Goal: Task Accomplishment & Management: Use online tool/utility

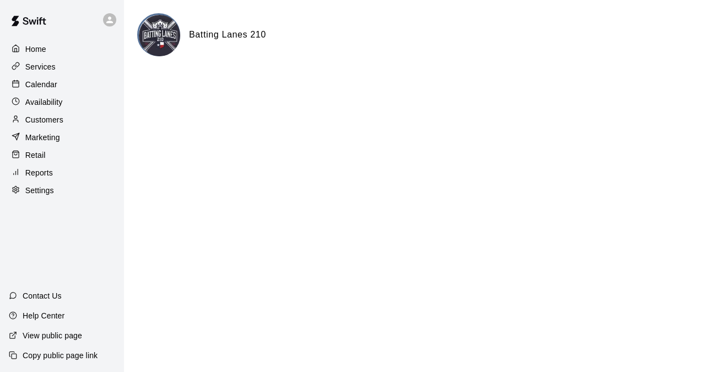
click at [64, 82] on div "Calendar" at bounding box center [62, 84] width 106 height 17
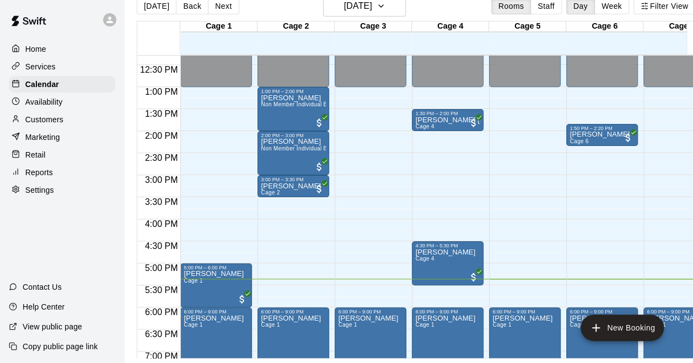
scroll to position [535, 0]
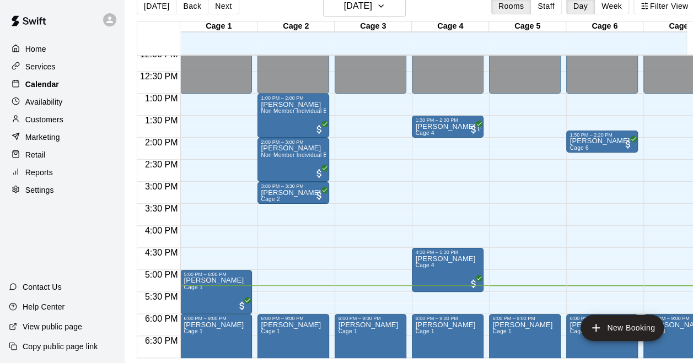
click at [61, 86] on div "Calendar" at bounding box center [62, 84] width 106 height 17
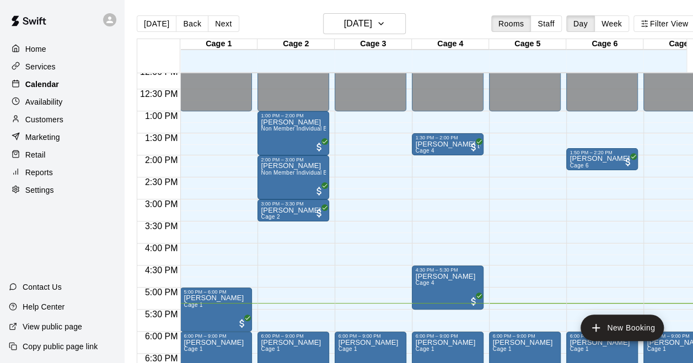
click at [61, 86] on div "Calendar" at bounding box center [62, 84] width 106 height 17
click at [42, 175] on p "Reports" at bounding box center [39, 172] width 28 height 11
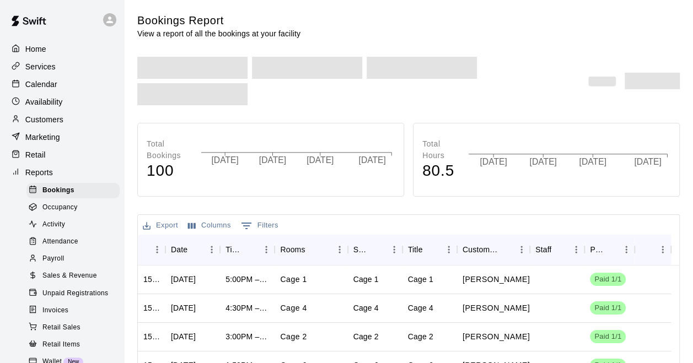
scroll to position [110, 0]
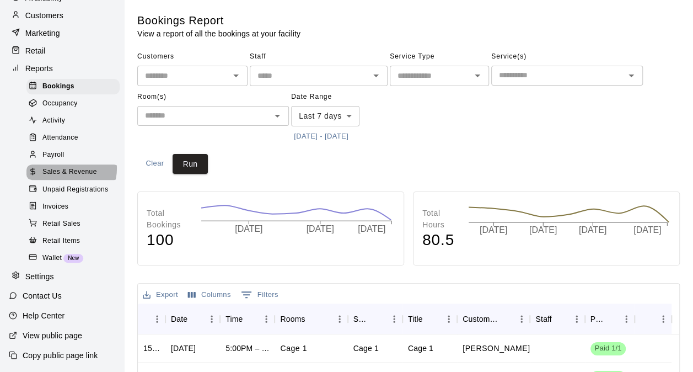
click at [71, 172] on span "Sales & Revenue" at bounding box center [69, 172] width 55 height 11
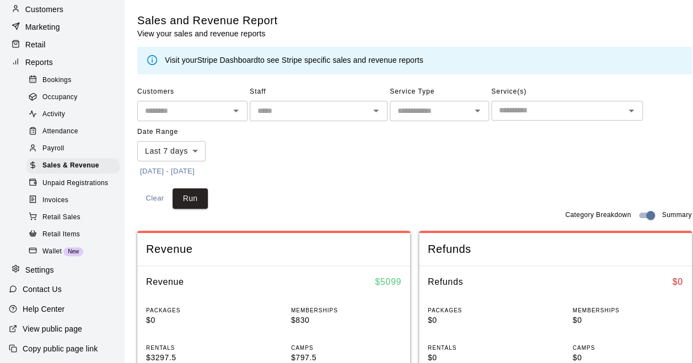
click at [197, 172] on button "10/3/2025 - 10/10/2025" at bounding box center [167, 171] width 60 height 17
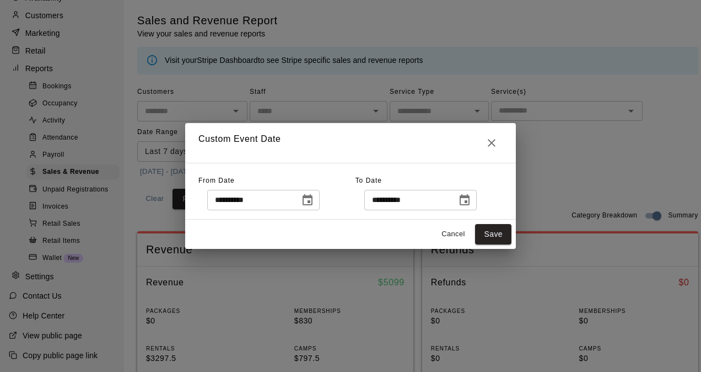
click at [319, 202] on button "Choose date, selected date is Oct 3, 2025" at bounding box center [308, 200] width 22 height 22
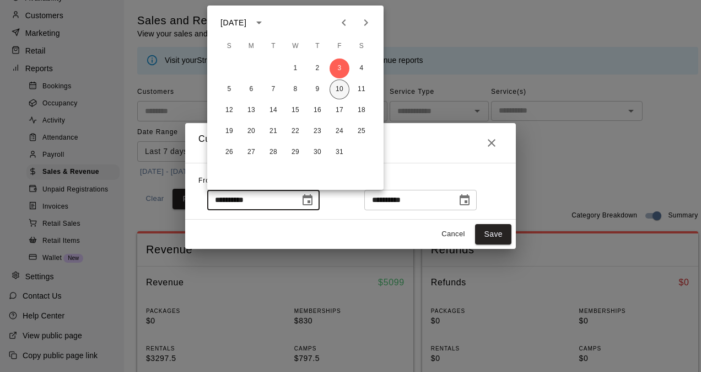
click at [341, 86] on button "10" at bounding box center [340, 89] width 20 height 20
type input "**********"
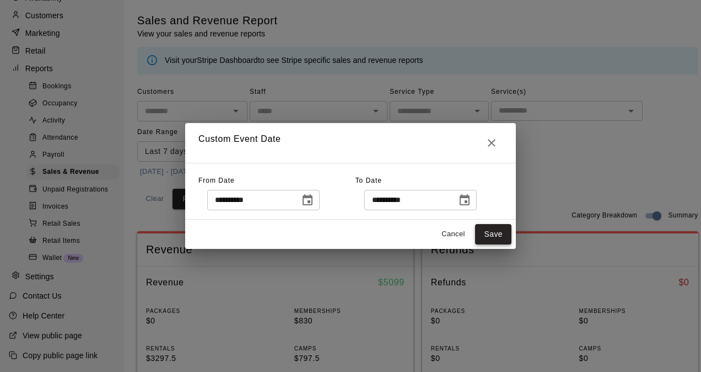
click at [499, 233] on button "Save" at bounding box center [493, 234] width 36 height 20
type input "******"
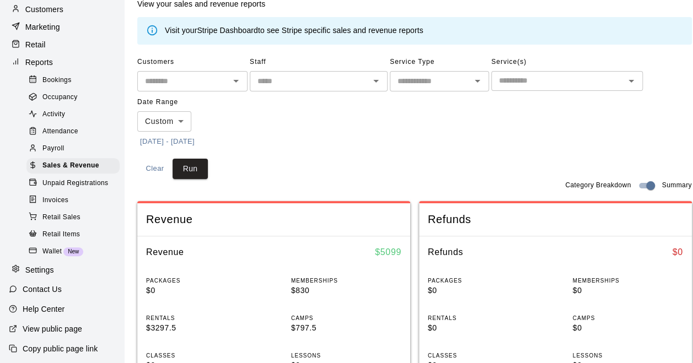
scroll to position [55, 0]
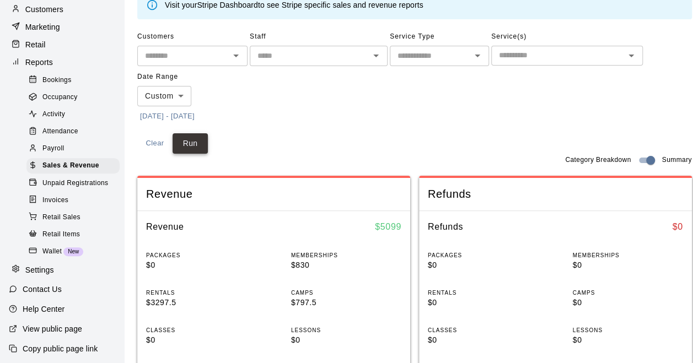
click at [196, 142] on button "Run" at bounding box center [190, 143] width 35 height 20
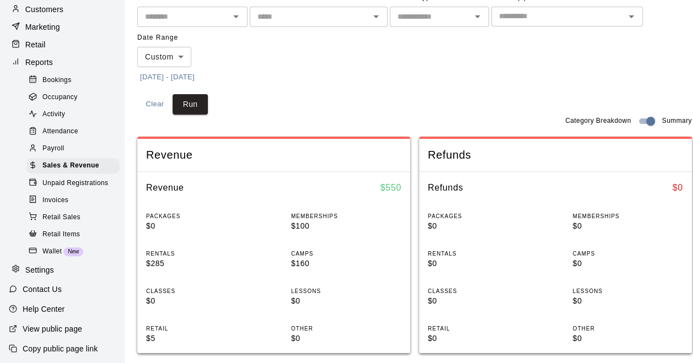
scroll to position [0, 0]
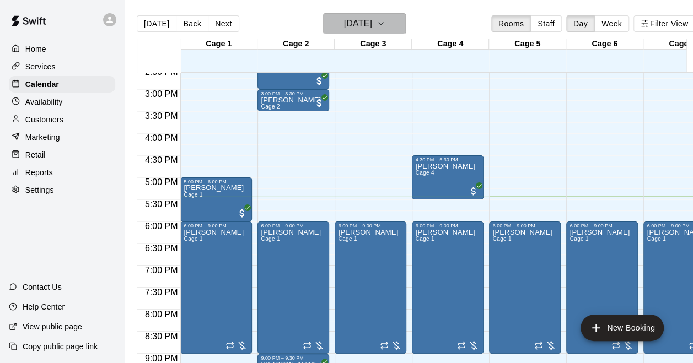
click at [365, 25] on h6 "[DATE]" at bounding box center [358, 23] width 28 height 15
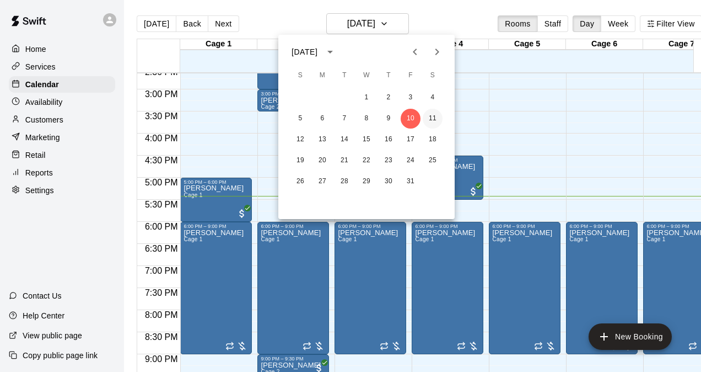
click at [434, 120] on button "11" at bounding box center [433, 119] width 20 height 20
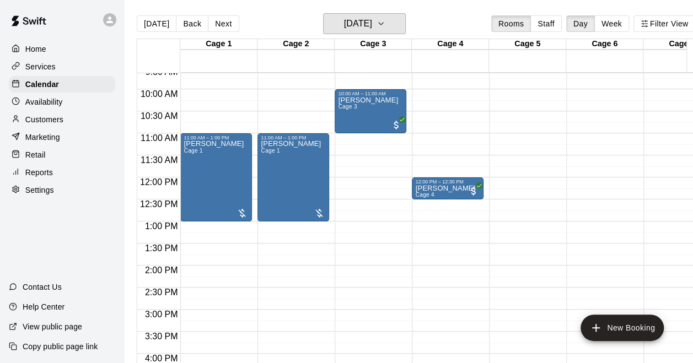
scroll to position [315, 0]
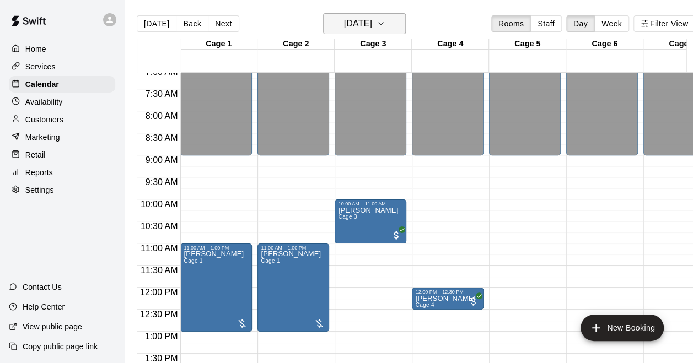
click at [372, 23] on h6 "[DATE]" at bounding box center [358, 23] width 28 height 15
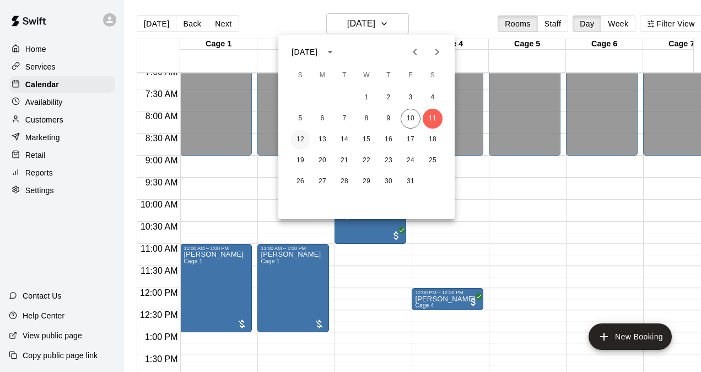
click at [300, 139] on button "12" at bounding box center [301, 140] width 20 height 20
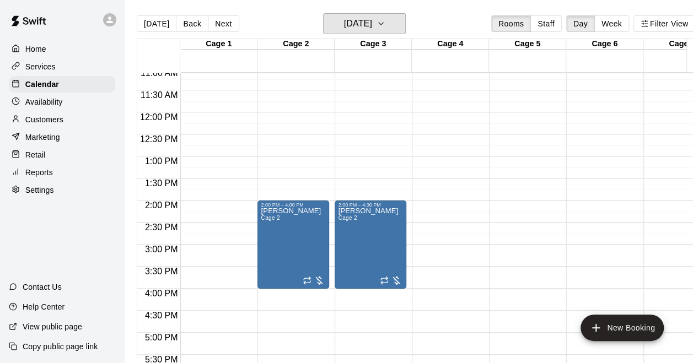
scroll to position [425, 0]
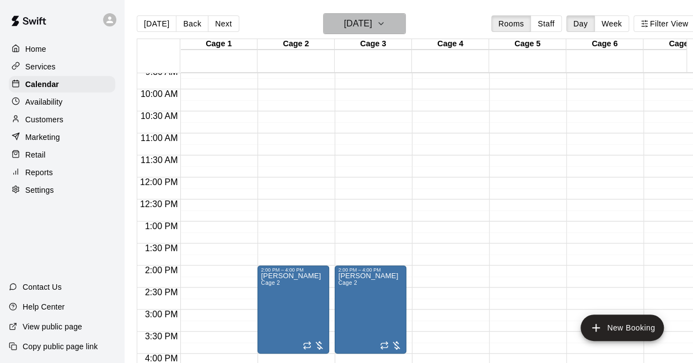
click at [366, 29] on h6 "[DATE]" at bounding box center [358, 23] width 28 height 15
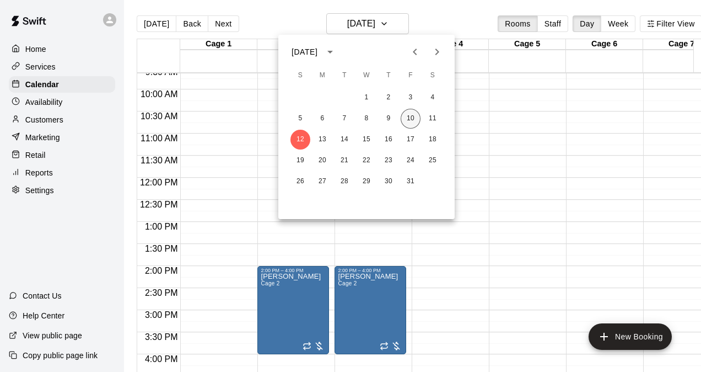
click at [414, 120] on button "10" at bounding box center [411, 119] width 20 height 20
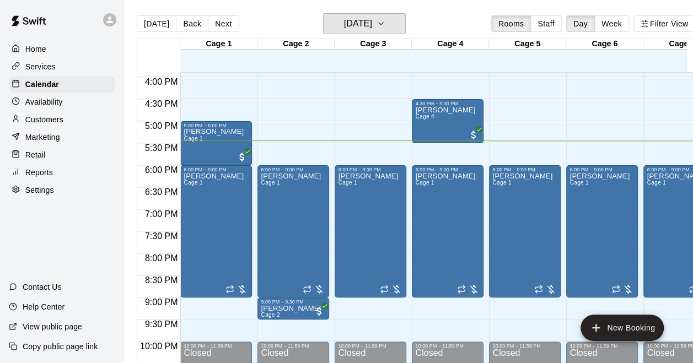
scroll to position [701, 0]
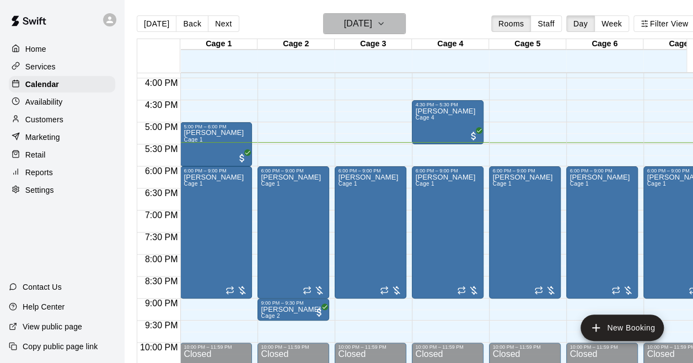
click at [349, 22] on h6 "[DATE]" at bounding box center [358, 23] width 28 height 15
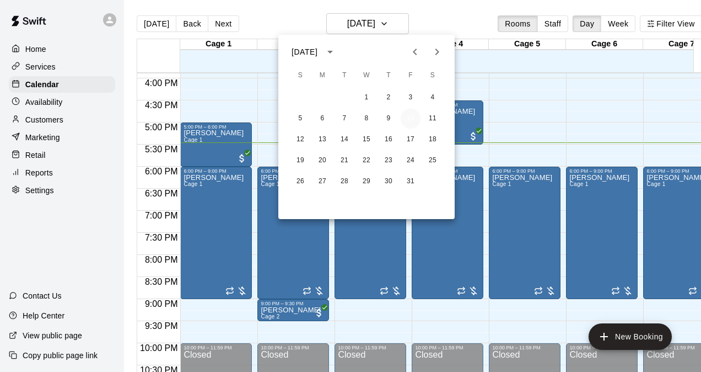
click at [405, 115] on button "10" at bounding box center [411, 119] width 20 height 20
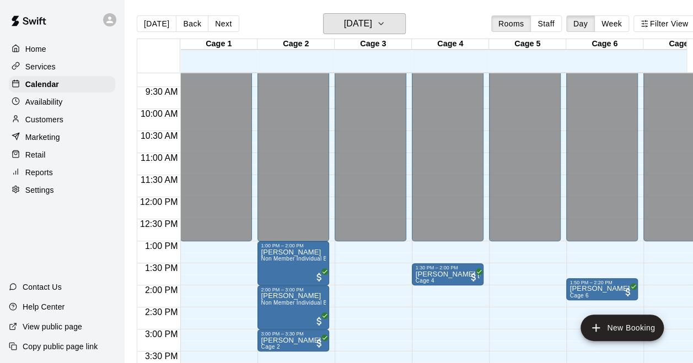
scroll to position [370, 0]
